Goal: Navigation & Orientation: Find specific page/section

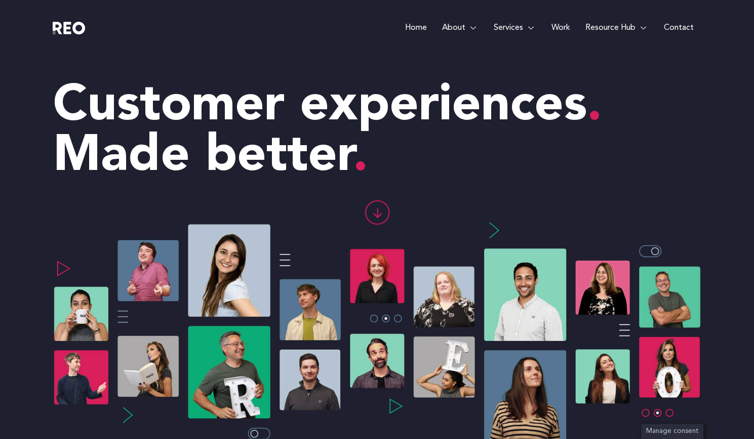
click at [551, 31] on link "Work" at bounding box center [560, 28] width 34 height 56
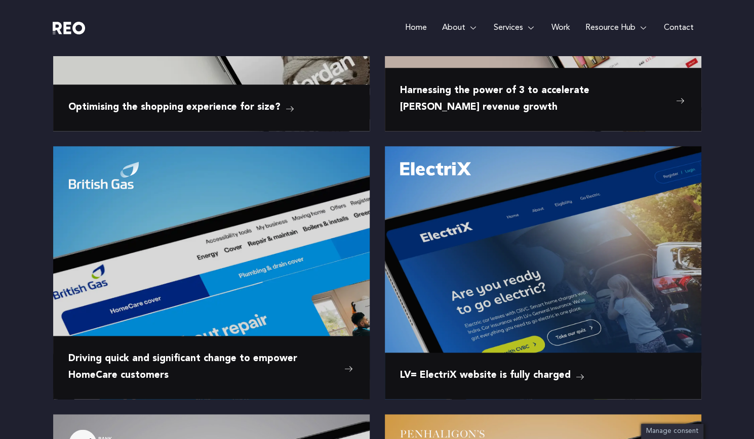
scroll to position [629, 0]
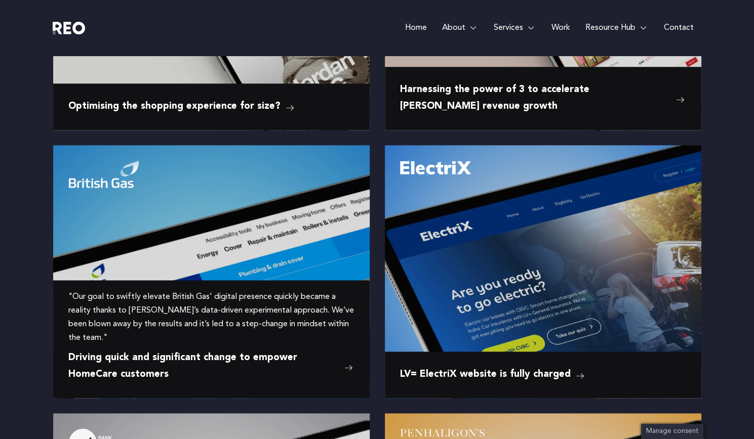
click at [70, 200] on img at bounding box center [211, 211] width 316 height 132
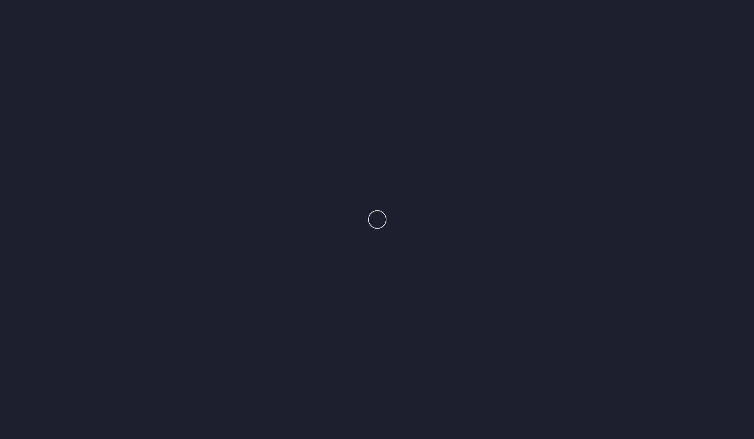
scroll to position [804, 0]
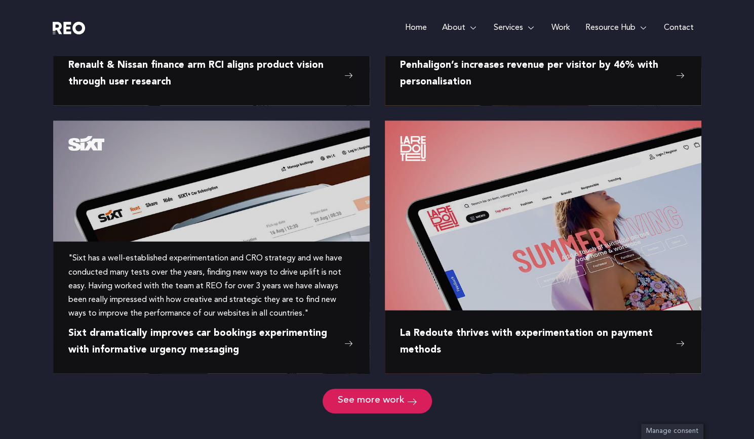
scroll to position [1383, 0]
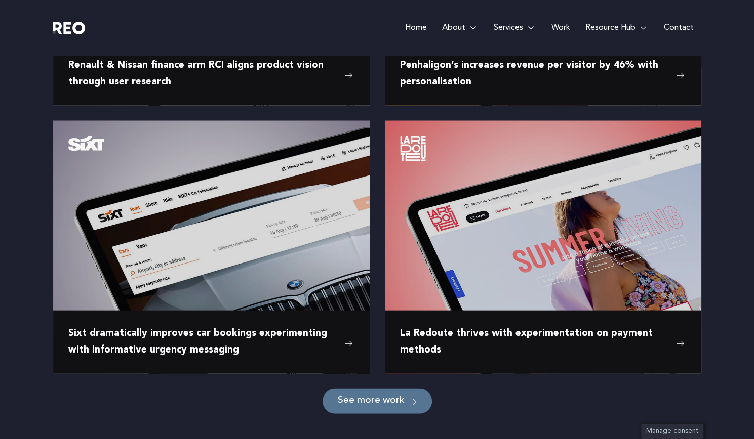
click at [364, 389] on link "See more work" at bounding box center [376, 401] width 109 height 25
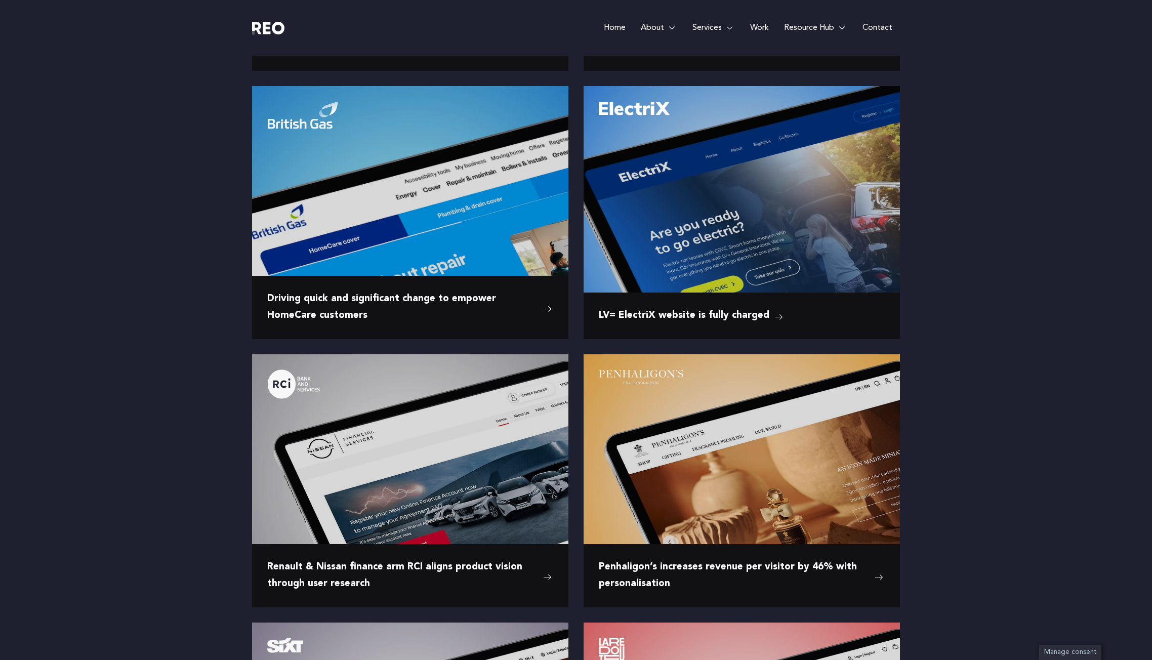
scroll to position [675, 0]
